Goal: Task Accomplishment & Management: Manage account settings

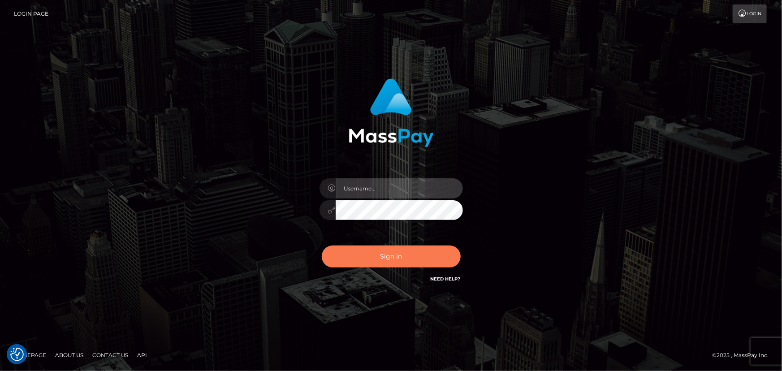
type input "Maria.spree"
click at [397, 259] on button "Sign in" at bounding box center [391, 257] width 139 height 22
type input "Maria.spree"
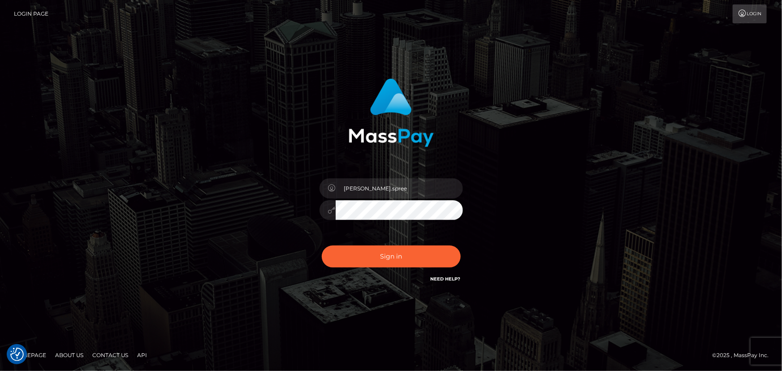
click at [407, 271] on div "Sign in Need Help?" at bounding box center [391, 260] width 157 height 40
click at [383, 248] on button "Sign in" at bounding box center [391, 257] width 139 height 22
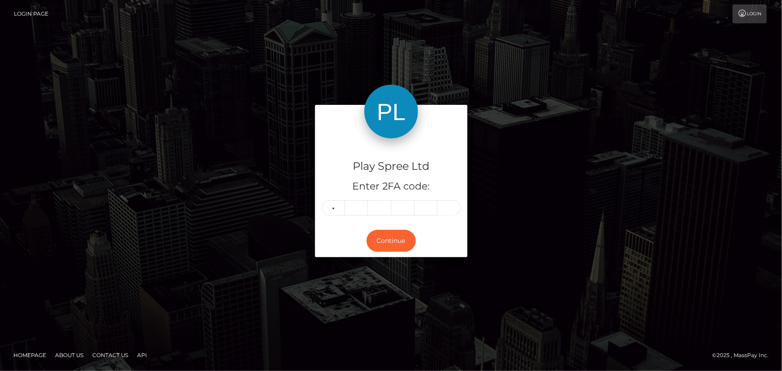
type input "1"
type input "9"
type input "2"
type input "1"
type input "7"
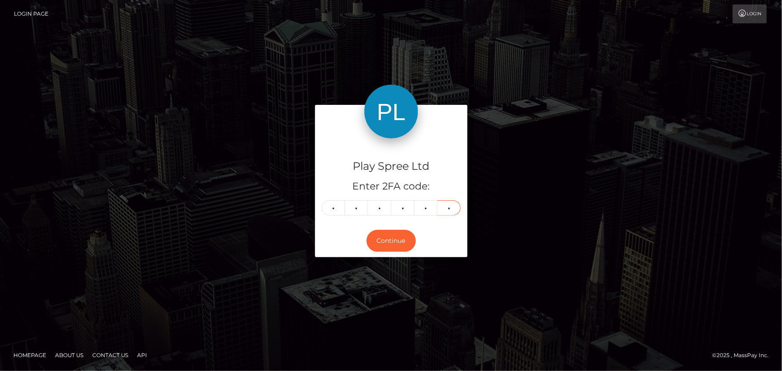
type input "4"
click at [392, 252] on div "Continue" at bounding box center [391, 241] width 152 height 33
click at [387, 246] on button "Continue" at bounding box center [391, 241] width 49 height 22
